Goal: Information Seeking & Learning: Find specific fact

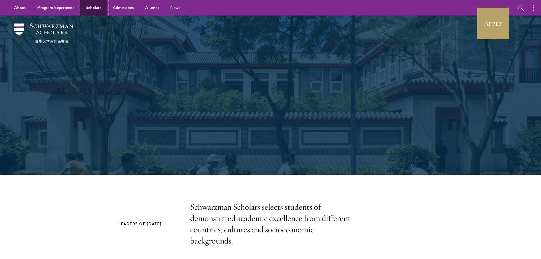
click at [100, 5] on link "Scholars" at bounding box center [93, 8] width 27 height 16
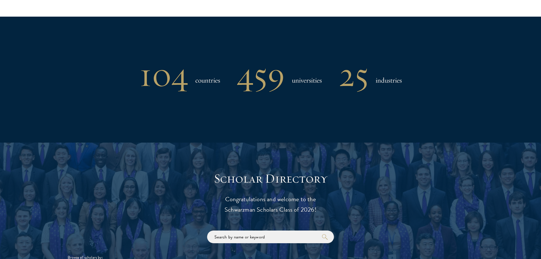
scroll to position [575, 0]
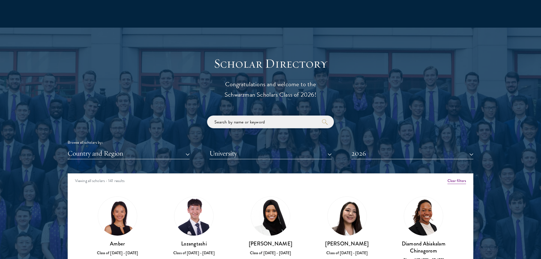
click at [229, 121] on input "search" at bounding box center [270, 122] width 127 height 13
type input "he"
click button "submit" at bounding box center [0, 0] width 0 height 0
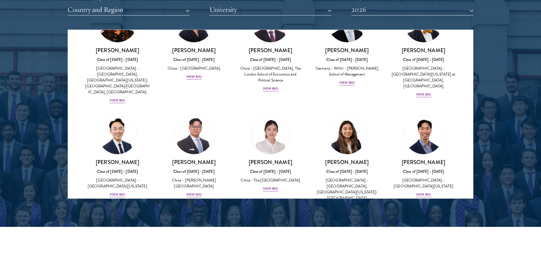
scroll to position [78, 0]
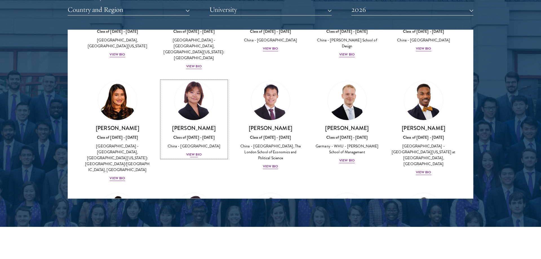
click at [190, 125] on h3 "[PERSON_NAME]" at bounding box center [194, 128] width 65 height 7
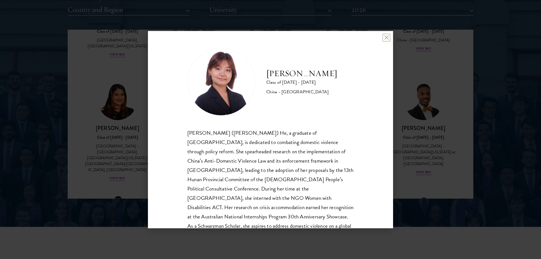
click at [387, 38] on button at bounding box center [386, 37] width 5 height 5
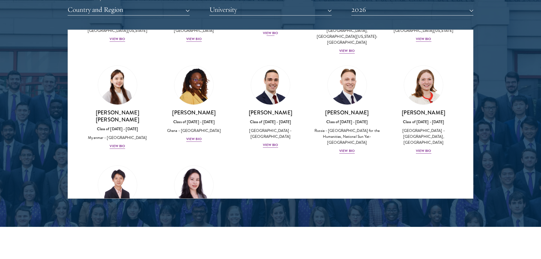
scroll to position [372, 0]
